Goal: Task Accomplishment & Management: Manage account settings

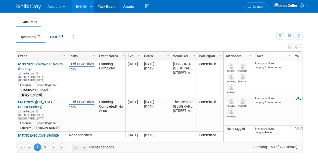
click at [109, 5] on link "Task Board" at bounding box center [106, 6] width 25 height 13
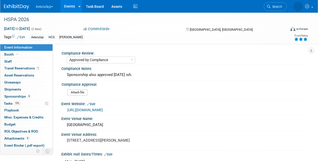
select select "Approved by Compliance"
select select "HCS"
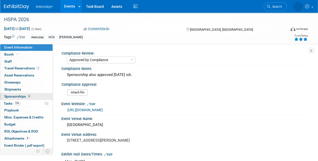
click at [11, 94] on span "Sponsorships 4" at bounding box center [17, 96] width 27 height 4
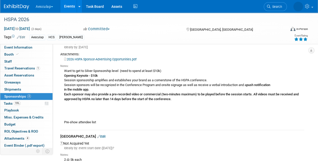
scroll to position [25, 0]
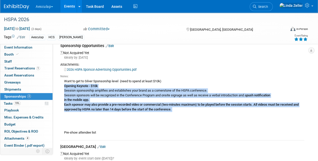
drag, startPoint x: 65, startPoint y: 86, endPoint x: 177, endPoint y: 112, distance: 115.5
click at [177, 112] on div "Want to get to Silver Sponsorship level (need to spend at least $10k) Opening K…" at bounding box center [182, 106] width 244 height 57
copy div "Opening Keynote - $10k Session sponsorship amplifies and establishes your brand…"
click at [14, 103] on span "Tasks 19%" at bounding box center [12, 103] width 17 height 4
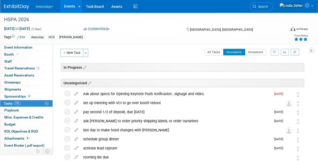
scroll to position [0, 0]
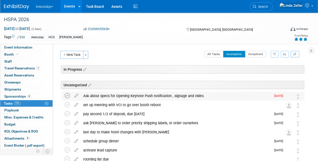
click at [68, 94] on icon at bounding box center [67, 95] width 5 height 5
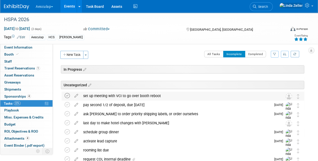
click at [67, 95] on icon at bounding box center [67, 95] width 5 height 5
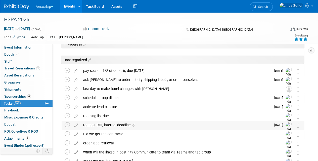
scroll to position [50, 0]
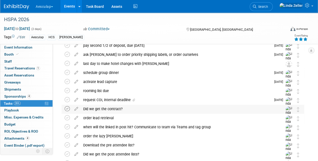
click at [65, 108] on icon at bounding box center [67, 108] width 5 height 5
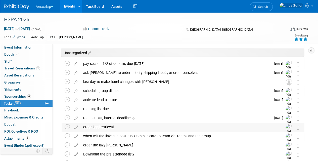
scroll to position [0, 0]
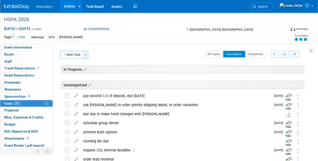
click at [85, 55] on span "button" at bounding box center [86, 55] width 2 height 1
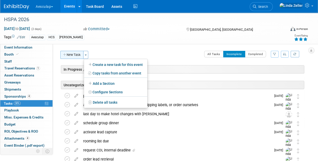
click at [76, 52] on button "New Task" at bounding box center [71, 55] width 23 height 8
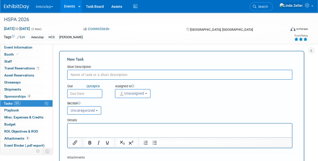
click at [78, 126] on p "Rich Text Area. Press ALT-0 for help." at bounding box center [180, 128] width 219 height 5
click at [71, 75] on input "text" at bounding box center [179, 75] width 225 height 10
type input "D"
click at [76, 129] on p "Rich Text Area. Press ALT-0 for help." at bounding box center [180, 128] width 219 height 5
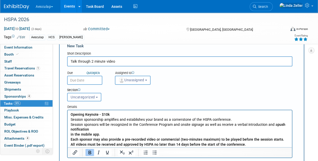
scroll to position [10, 0]
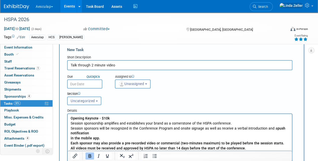
click at [115, 66] on input "Talk through 2 minute video" at bounding box center [179, 65] width 225 height 10
type input "Talk through 2 minute video -"
click at [129, 84] on span "Unassigned" at bounding box center [132, 84] width 26 height 4
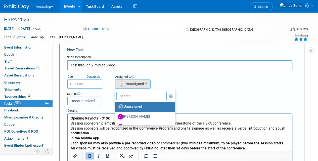
click at [128, 95] on input "text" at bounding box center [141, 96] width 50 height 9
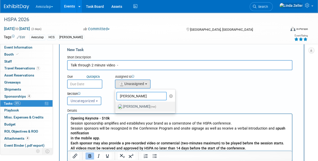
type input "linda"
click at [131, 105] on label "Linda Zeller (me)" at bounding box center [144, 107] width 53 height 8
click at [116, 105] on input "Linda Zeller (me)" at bounding box center [114, 105] width 3 height 3
select select "997af25e-71f2-407b-94d0-6444a5b8fc40"
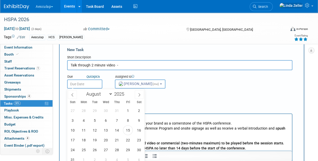
click at [84, 82] on input "text" at bounding box center [84, 84] width 35 height 9
click at [139, 92] on span at bounding box center [139, 94] width 9 height 9
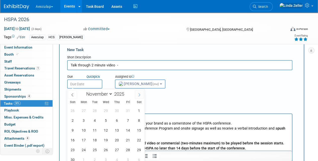
select select "11"
click at [94, 119] on span "9" at bounding box center [95, 120] width 10 height 10
type input "Dec 9, 2025"
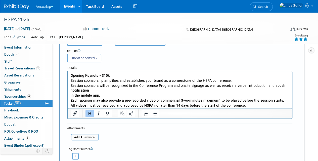
scroll to position [85, 0]
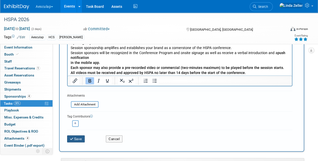
drag, startPoint x: 79, startPoint y: 137, endPoint x: 155, endPoint y: 123, distance: 77.8
click at [155, 123] on form "New Task Short Description Talk through 2 minute video - Due Quick pick Dec 9, …" at bounding box center [181, 59] width 229 height 174
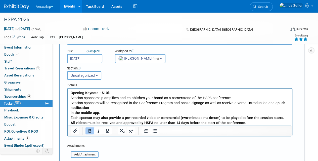
scroll to position [35, 0]
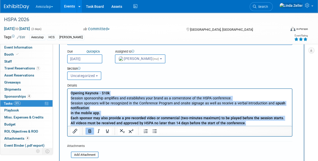
drag, startPoint x: 71, startPoint y: 93, endPoint x: 248, endPoint y: 126, distance: 180.1
click at [248, 126] on p "Opening Keynote - $10k Session sponsorship amplifies and establishes your brand…" at bounding box center [180, 108] width 219 height 35
copy p "Opening Keynote - $10k Session sponsorship amplifies and establishes your brand…"
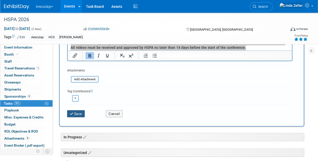
click at [77, 113] on button "Save" at bounding box center [76, 113] width 18 height 7
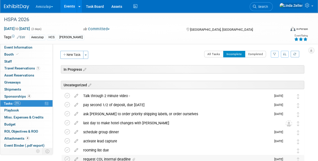
scroll to position [0, 0]
click at [102, 95] on div "Talk through 2 minute video -" at bounding box center [176, 96] width 191 height 9
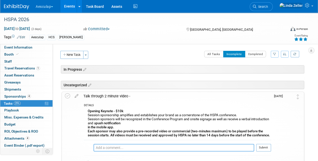
click at [100, 148] on textarea at bounding box center [174, 148] width 161 height 8
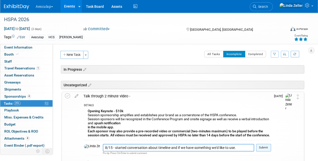
type textarea "8/15 - started conversation about timeline and if we have something we'd like t…"
click at [260, 149] on button "Submit" at bounding box center [263, 148] width 15 height 8
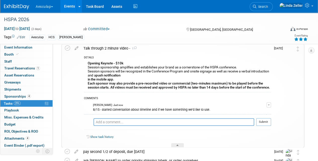
scroll to position [50, 0]
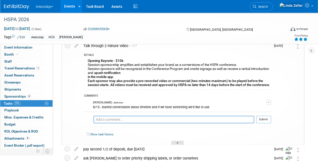
click at [178, 141] on div at bounding box center [177, 143] width 13 height 4
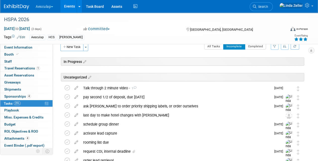
scroll to position [0, 0]
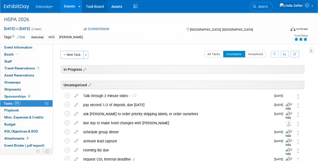
click at [91, 7] on link "Task Board" at bounding box center [94, 6] width 25 height 13
